Goal: Find contact information: Find contact information

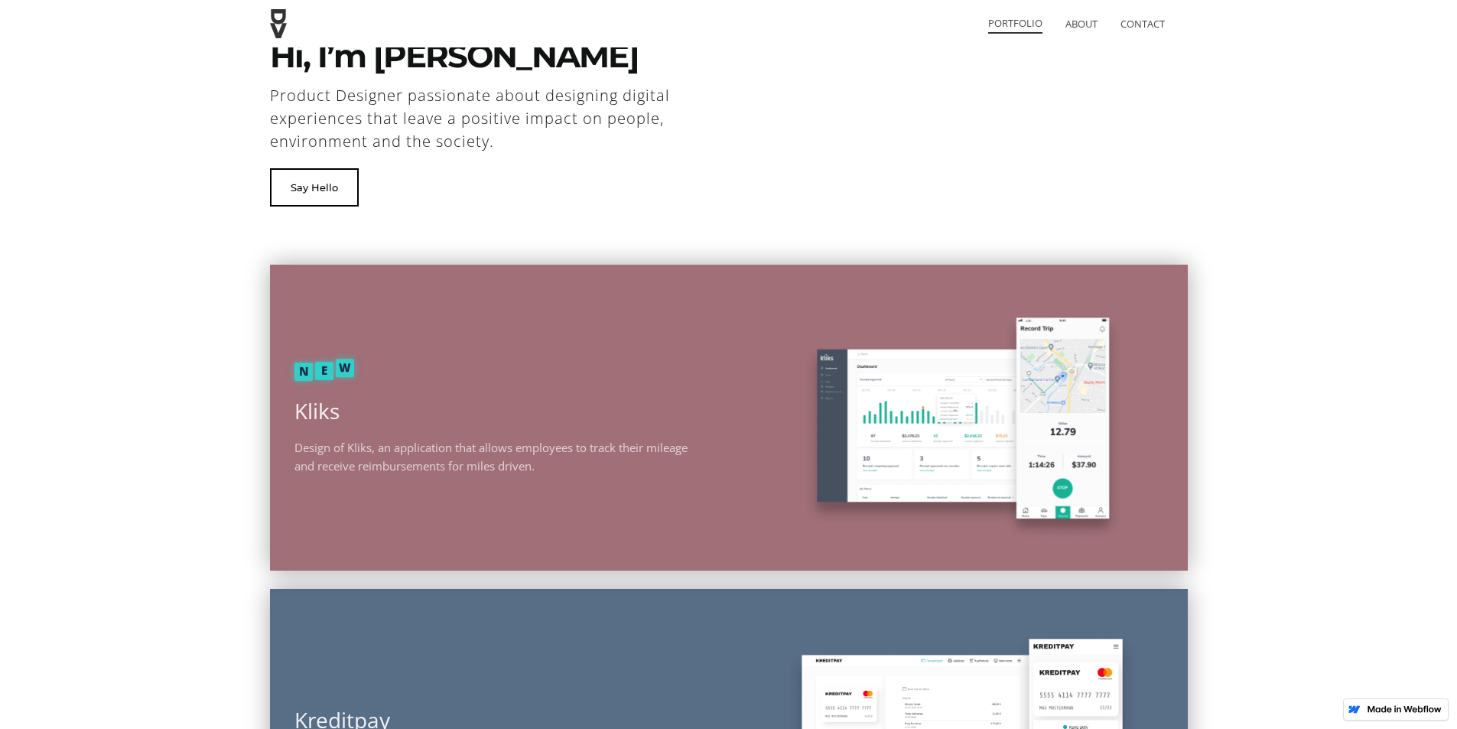
scroll to position [76, 0]
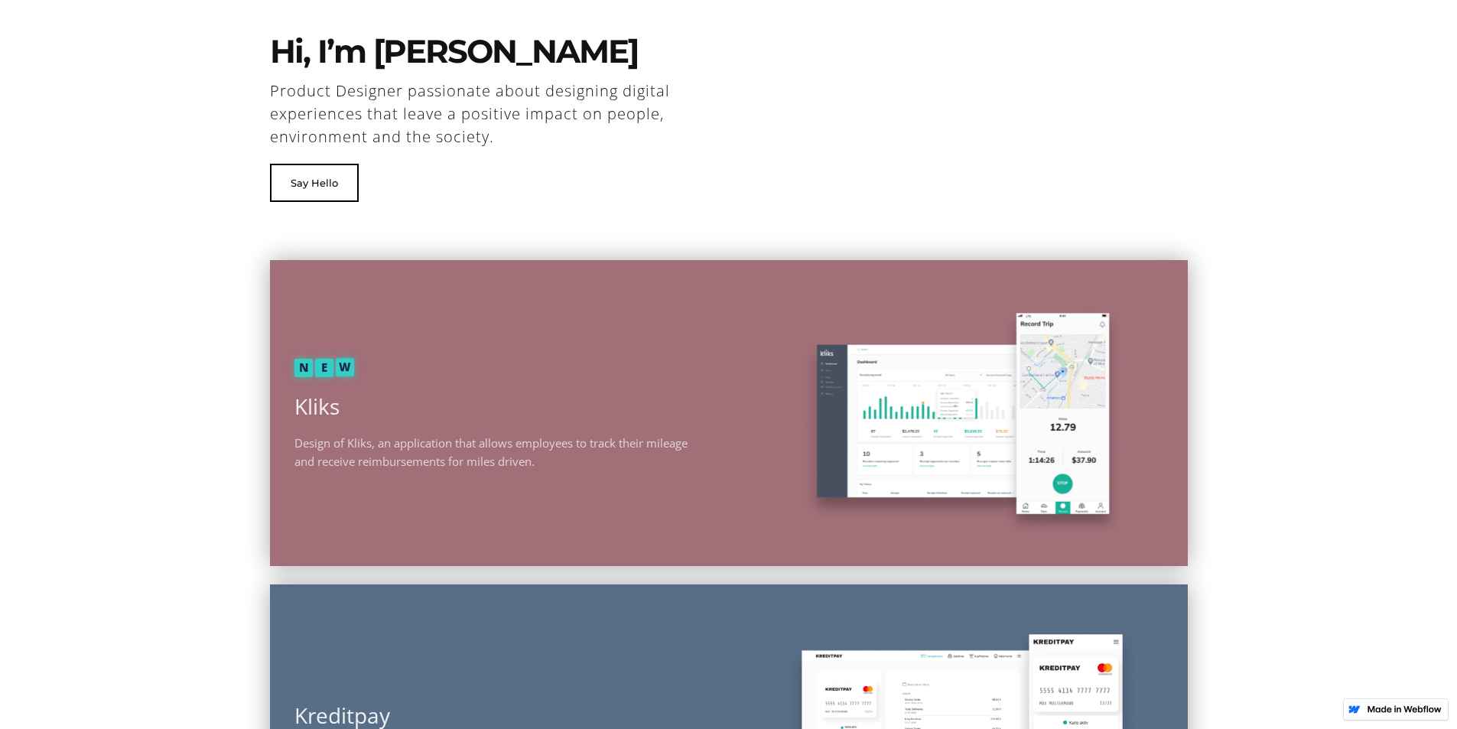
click at [1162, 193] on div "Hi, I’m [PERSON_NAME] Product Designer passionate about designing digital exper…" at bounding box center [729, 86] width 918 height 324
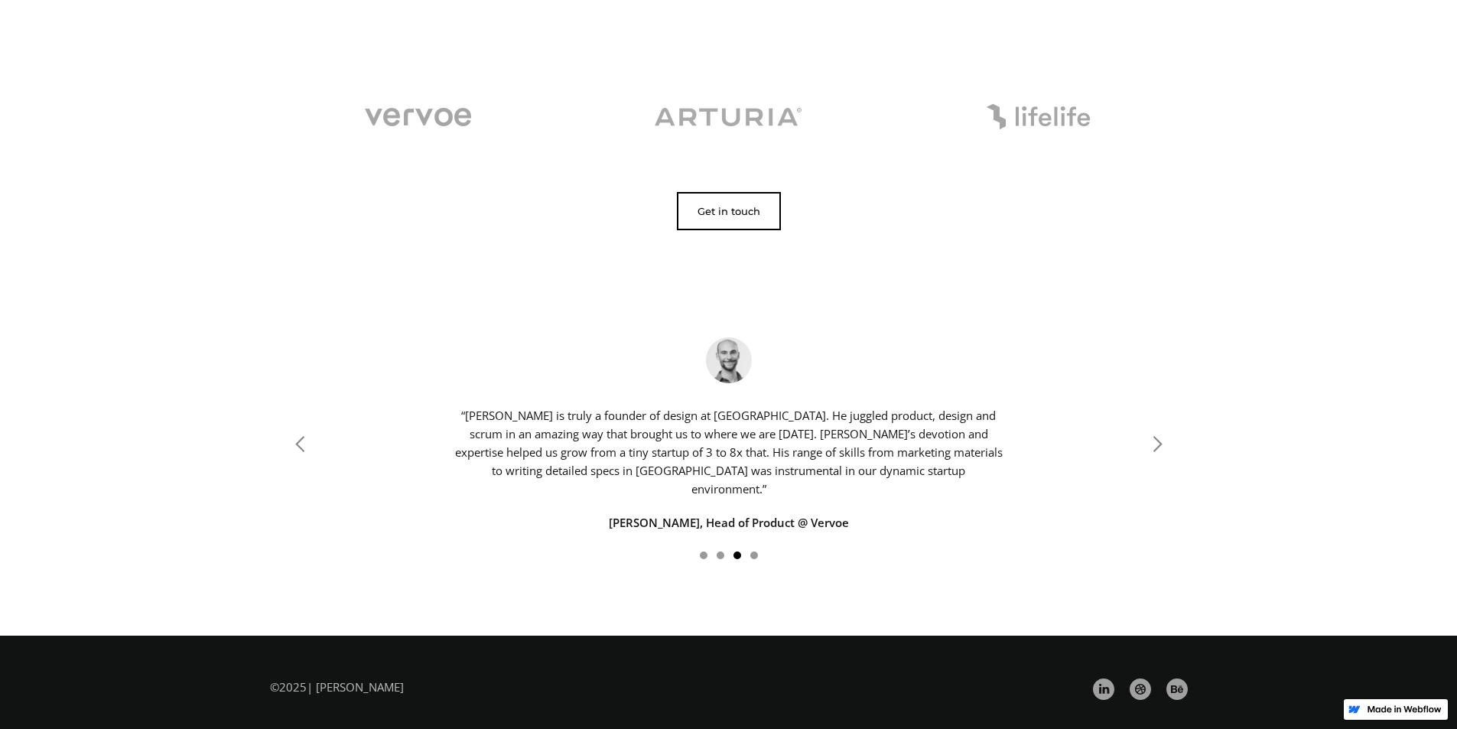
scroll to position [2190, 0]
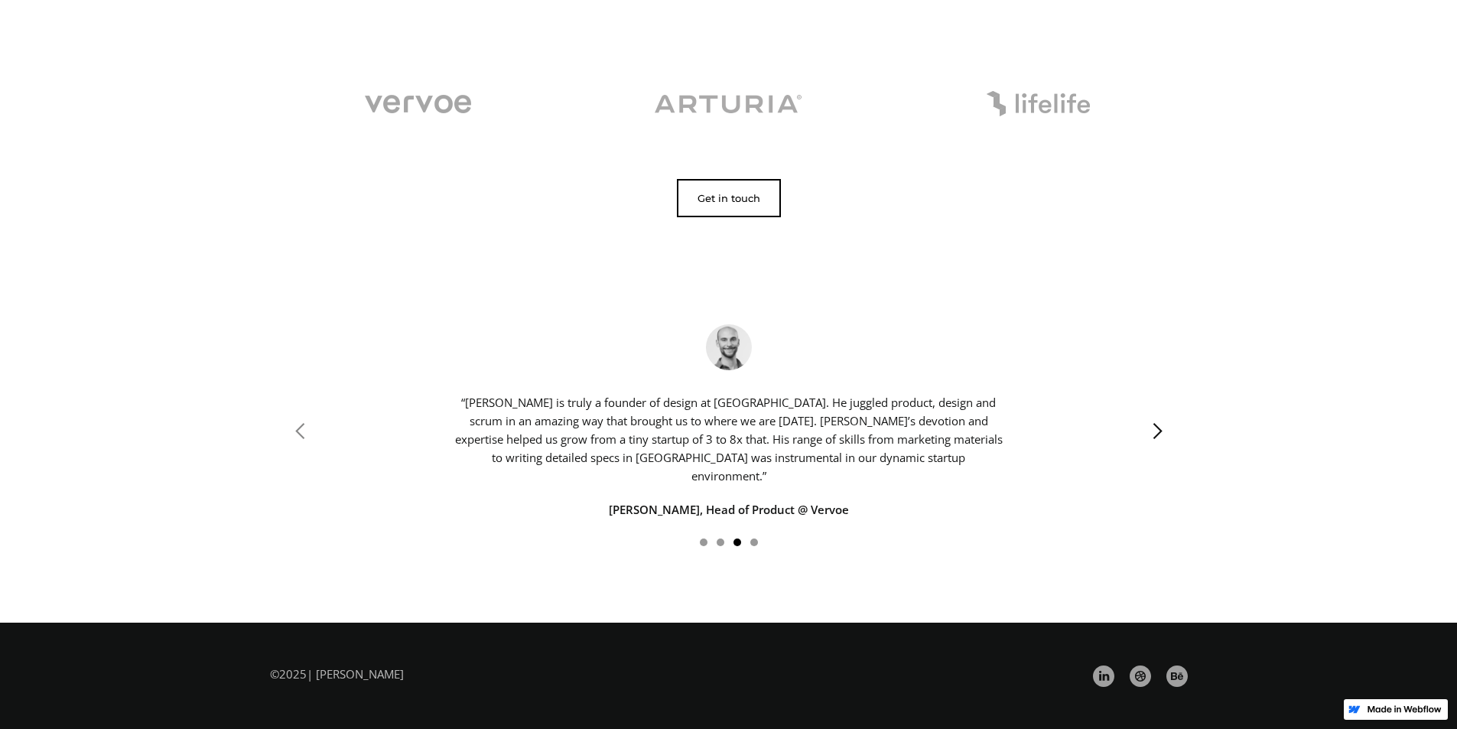
click at [1164, 430] on div "next slide" at bounding box center [1157, 431] width 18 height 18
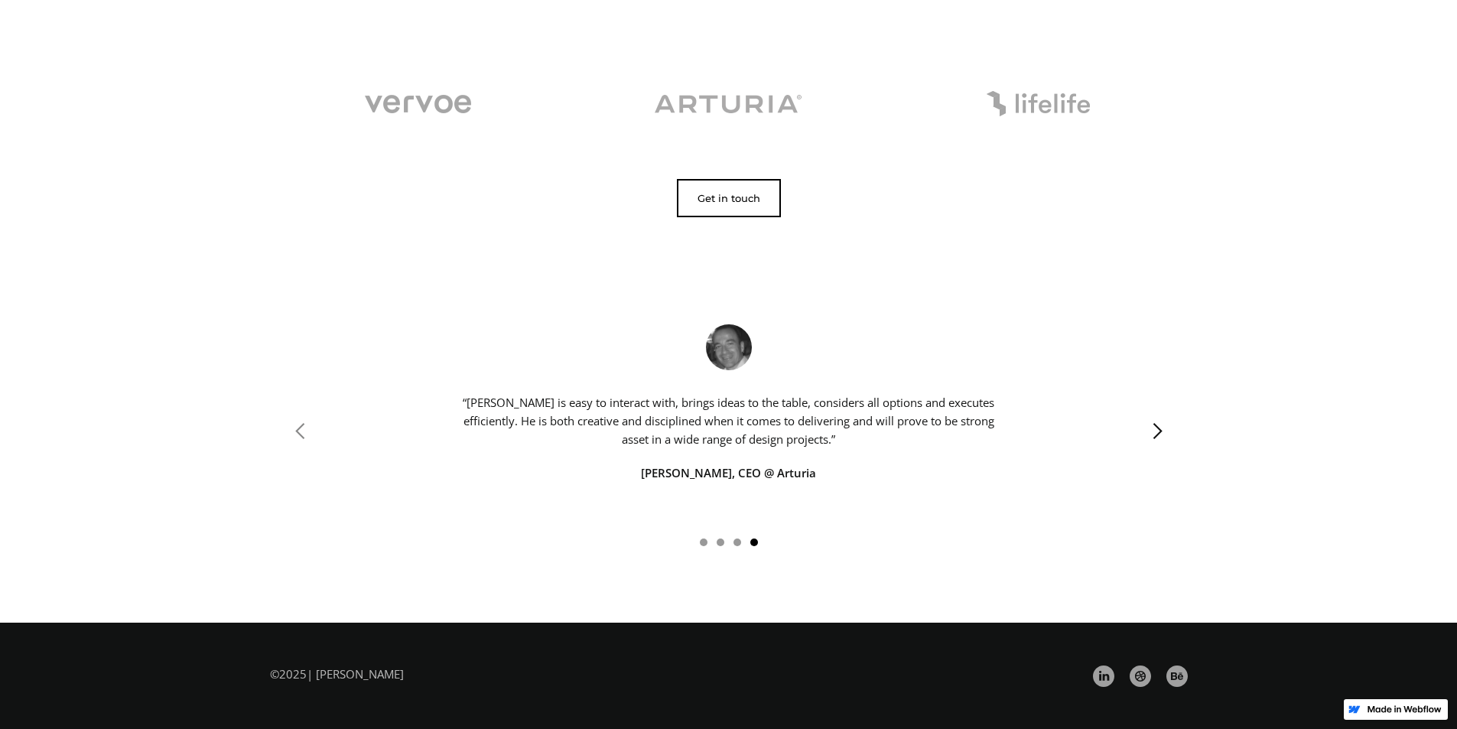
click at [1164, 430] on div "next slide" at bounding box center [1157, 431] width 18 height 18
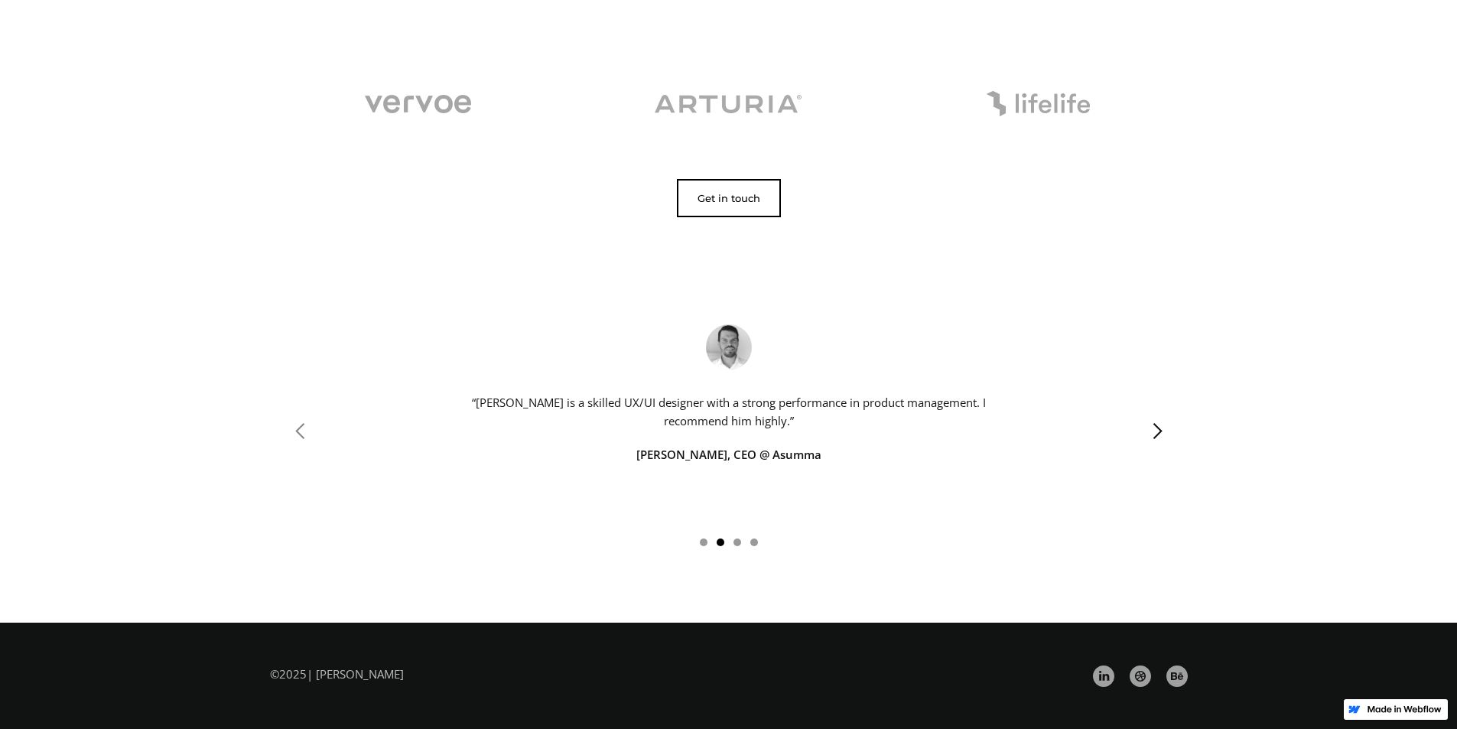
click at [1164, 430] on div "next slide" at bounding box center [1157, 431] width 18 height 18
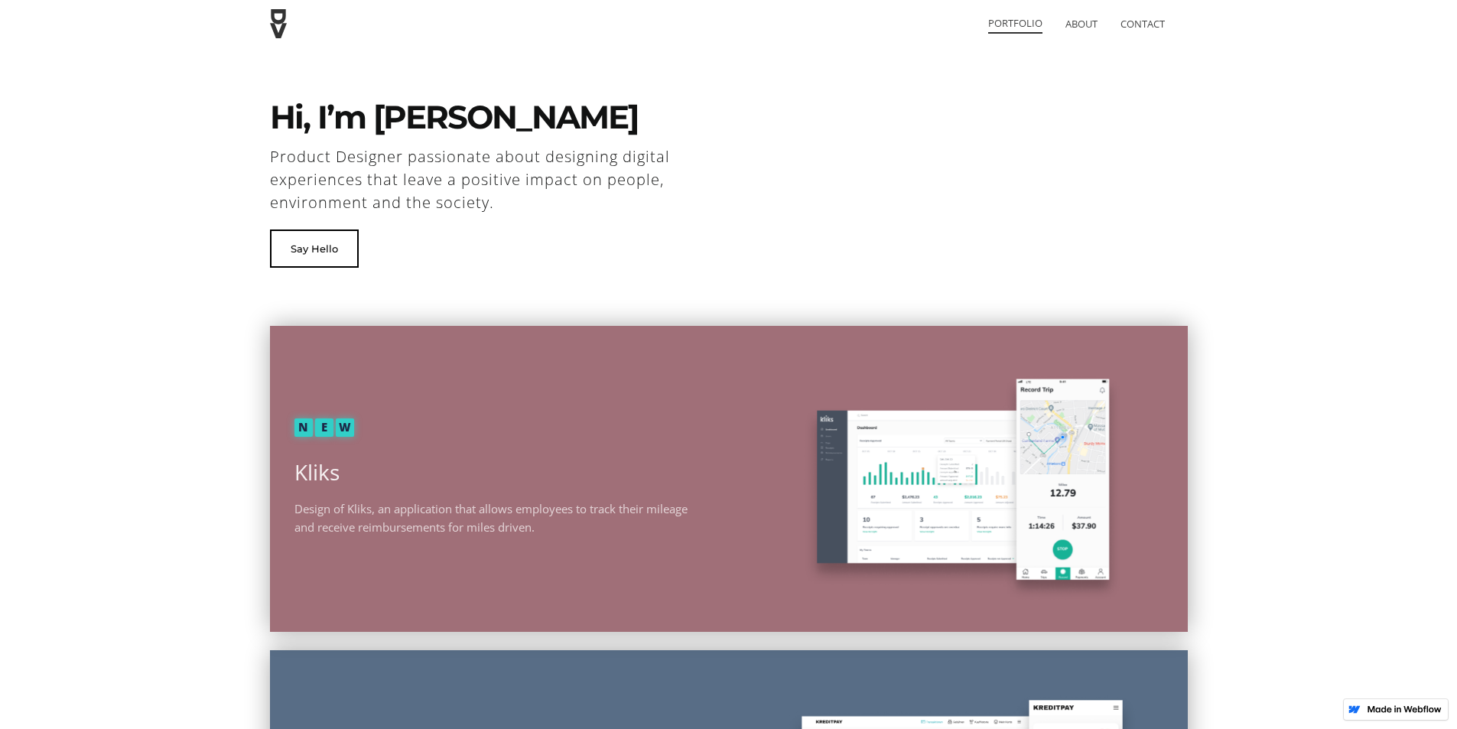
scroll to position [0, 0]
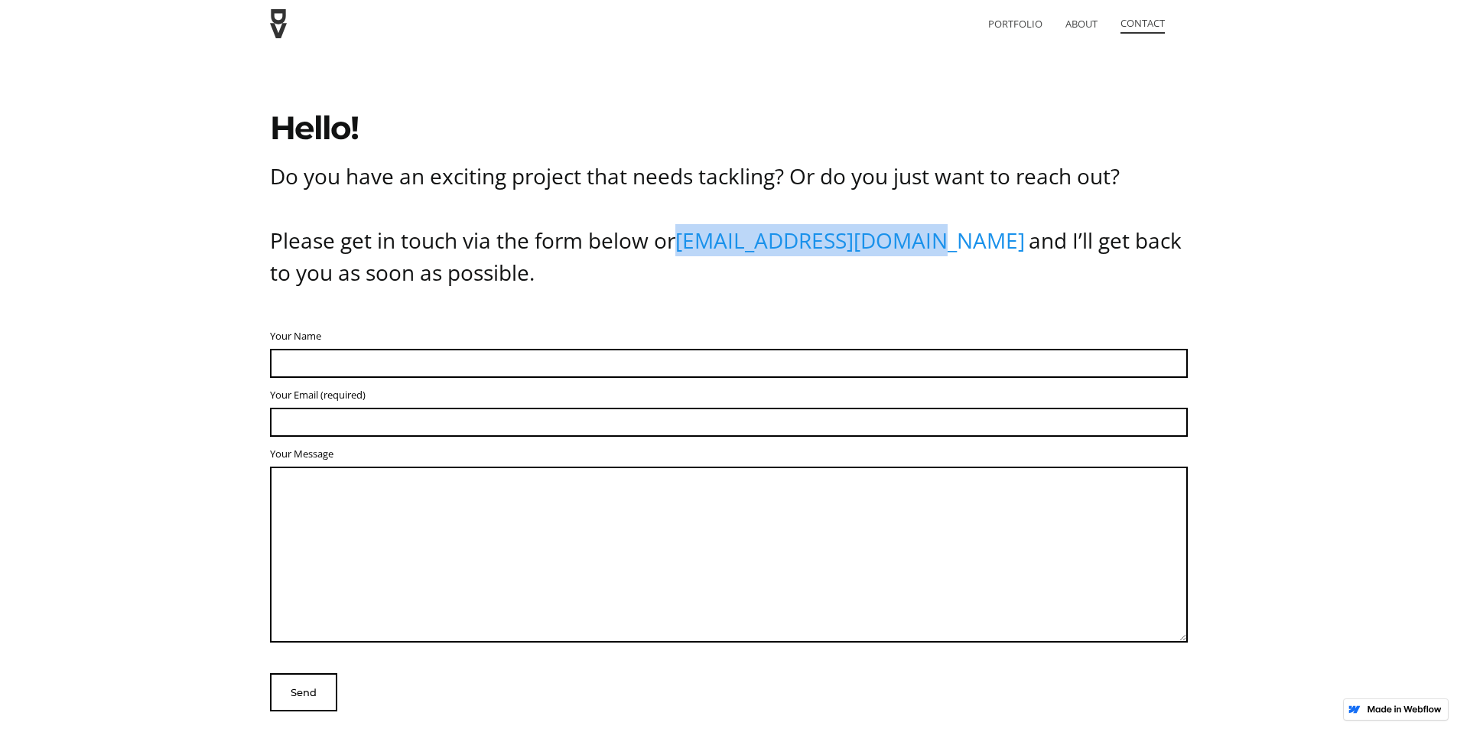
drag, startPoint x: 680, startPoint y: 239, endPoint x: 921, endPoint y: 242, distance: 240.9
click at [921, 242] on h2 "Do you have an exciting project that needs tackling? Or do you just want to rea…" at bounding box center [729, 224] width 918 height 128
copy link "hello@danielvester.com"
